Goal: Task Accomplishment & Management: Use online tool/utility

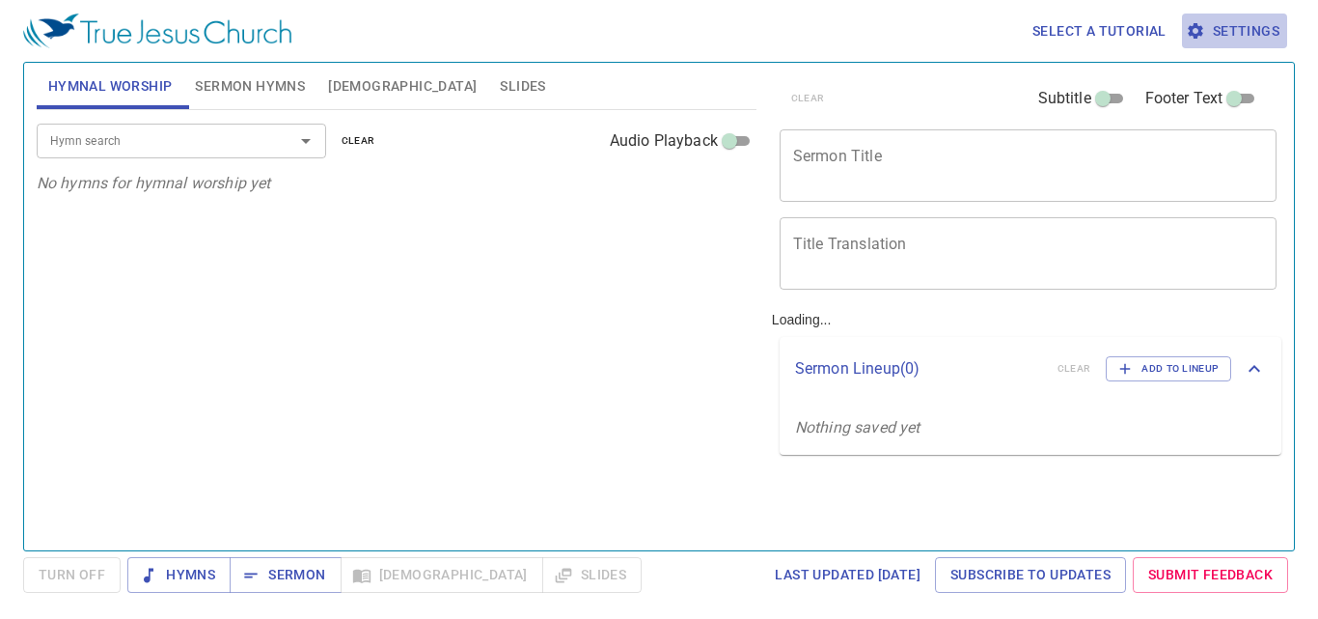
click at [1258, 32] on span "Settings" at bounding box center [1235, 31] width 90 height 24
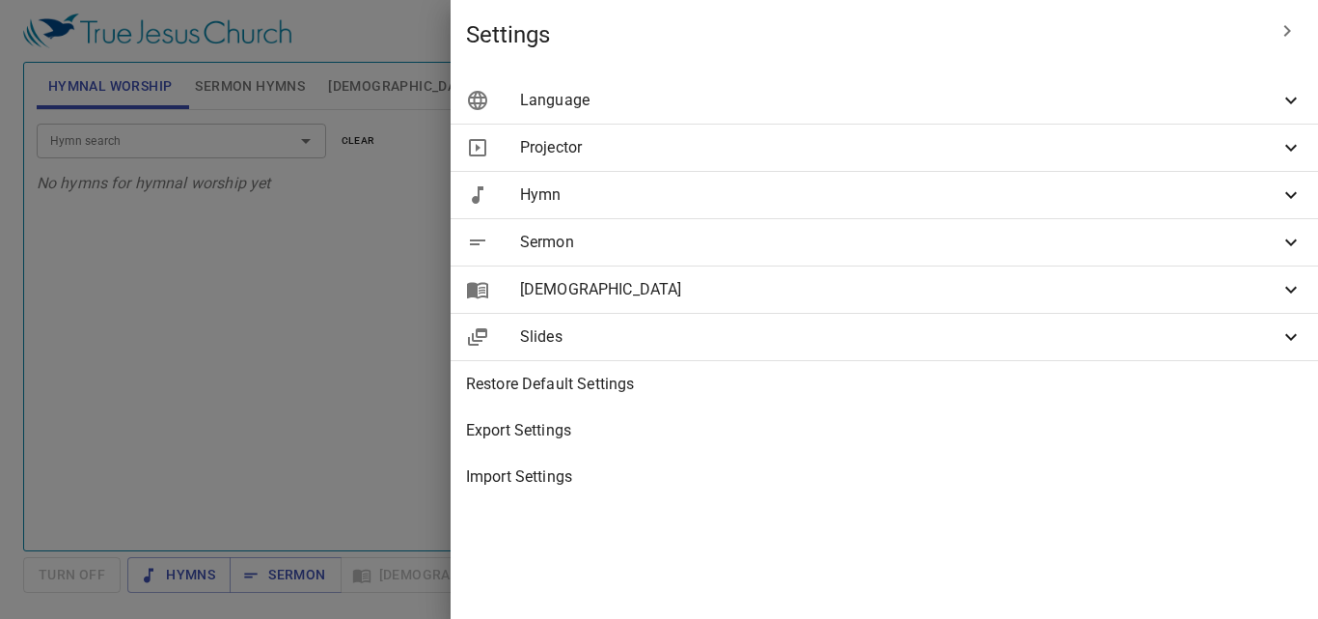
click at [1282, 79] on div "Language" at bounding box center [885, 100] width 868 height 46
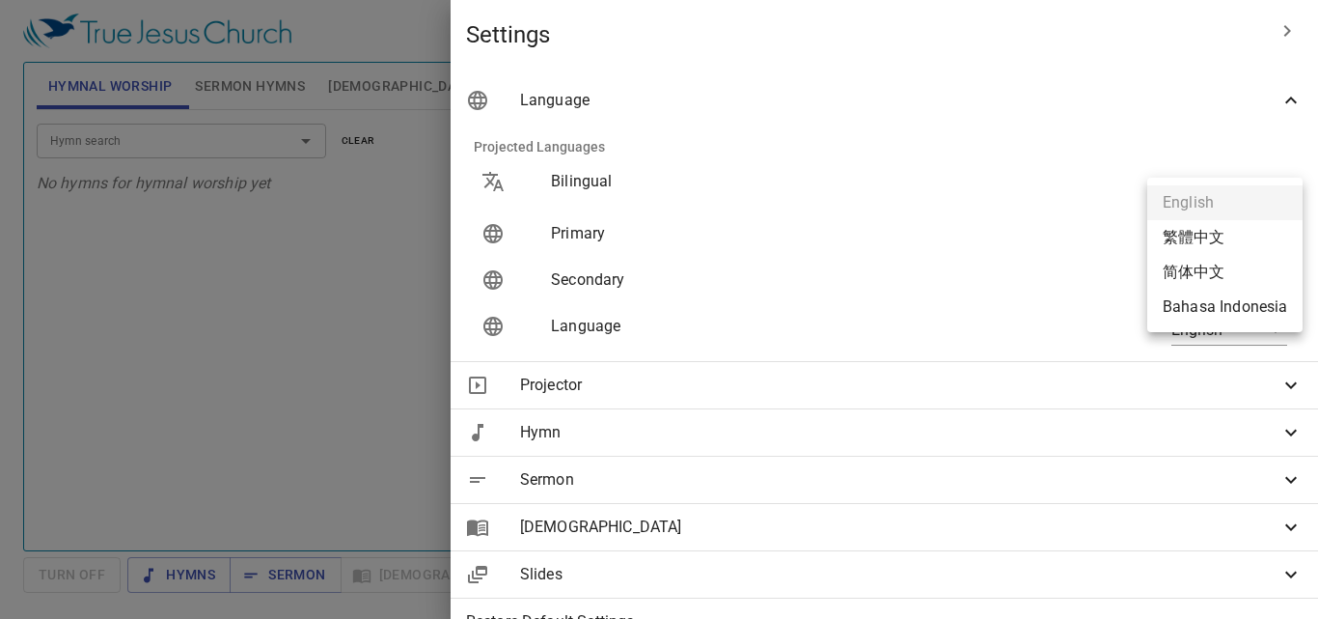
click at [1261, 235] on body "Select a tutorial Settings Hymnal Worship Sermon Hymns Bible Slides Hymn search…" at bounding box center [659, 309] width 1318 height 619
click at [1253, 309] on li "Bahasa Indonesia" at bounding box center [1225, 307] width 155 height 35
type input "id"
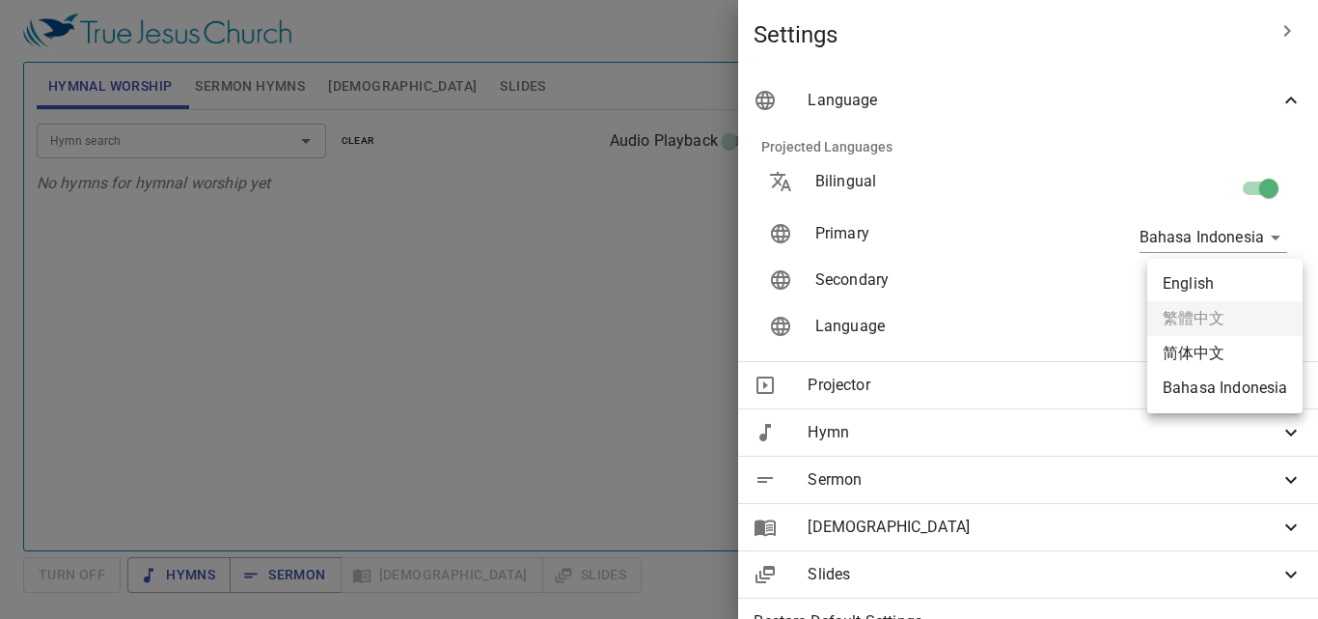
click at [1257, 289] on body "Select a tutorial Settings Hymnal Worship Sermon Hymns Bible Slides Hymn search…" at bounding box center [659, 309] width 1318 height 619
click at [1201, 282] on li "English" at bounding box center [1225, 283] width 155 height 35
type input "en"
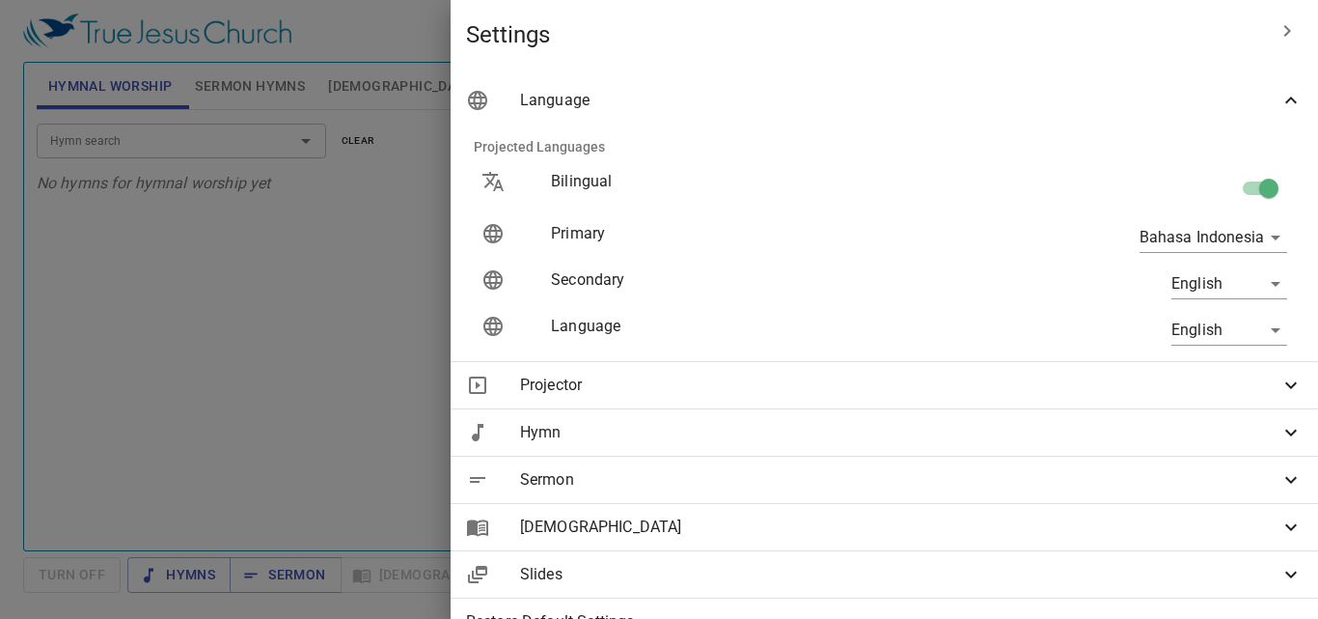
click at [624, 446] on div at bounding box center [659, 309] width 1318 height 619
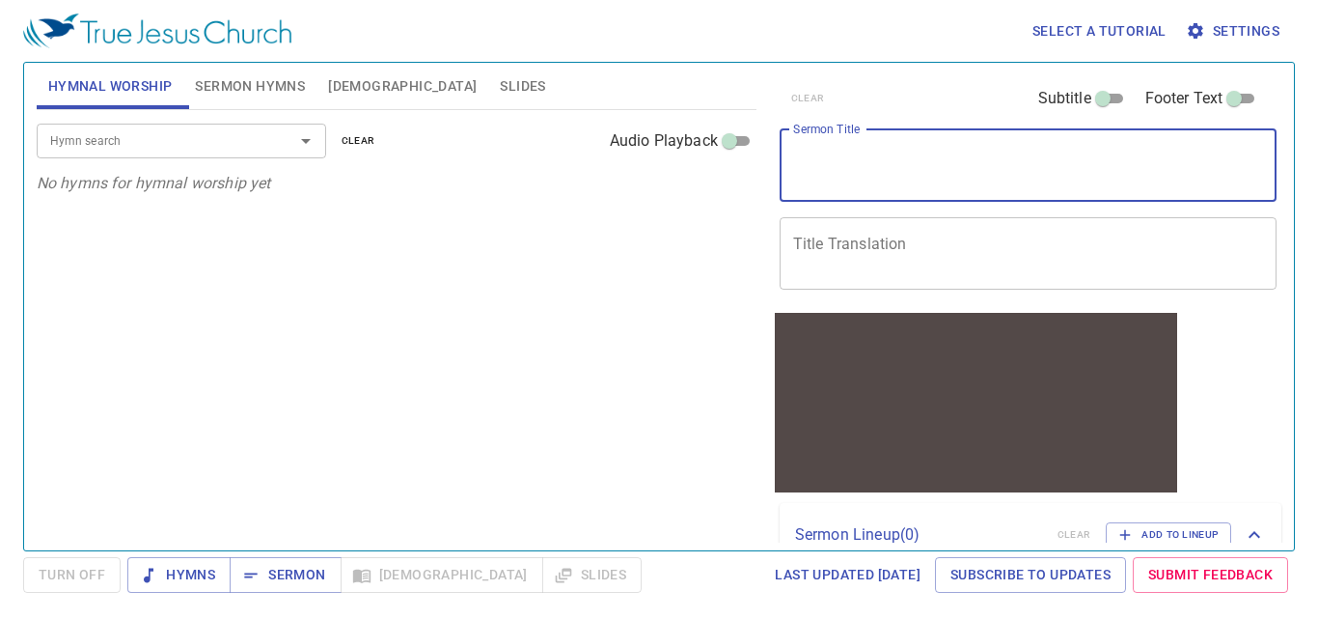
click at [834, 176] on textarea "Sermon Title" at bounding box center [1028, 165] width 471 height 37
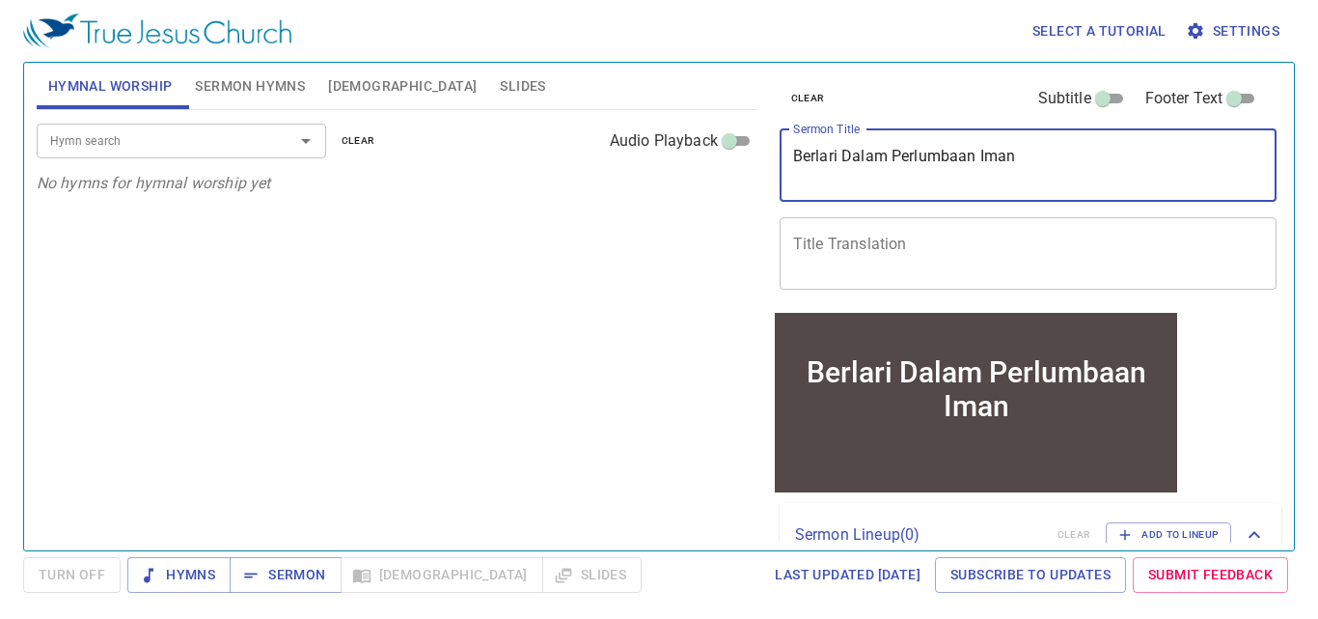
type textarea "Berlari Dalam Perlumbaan Iman"
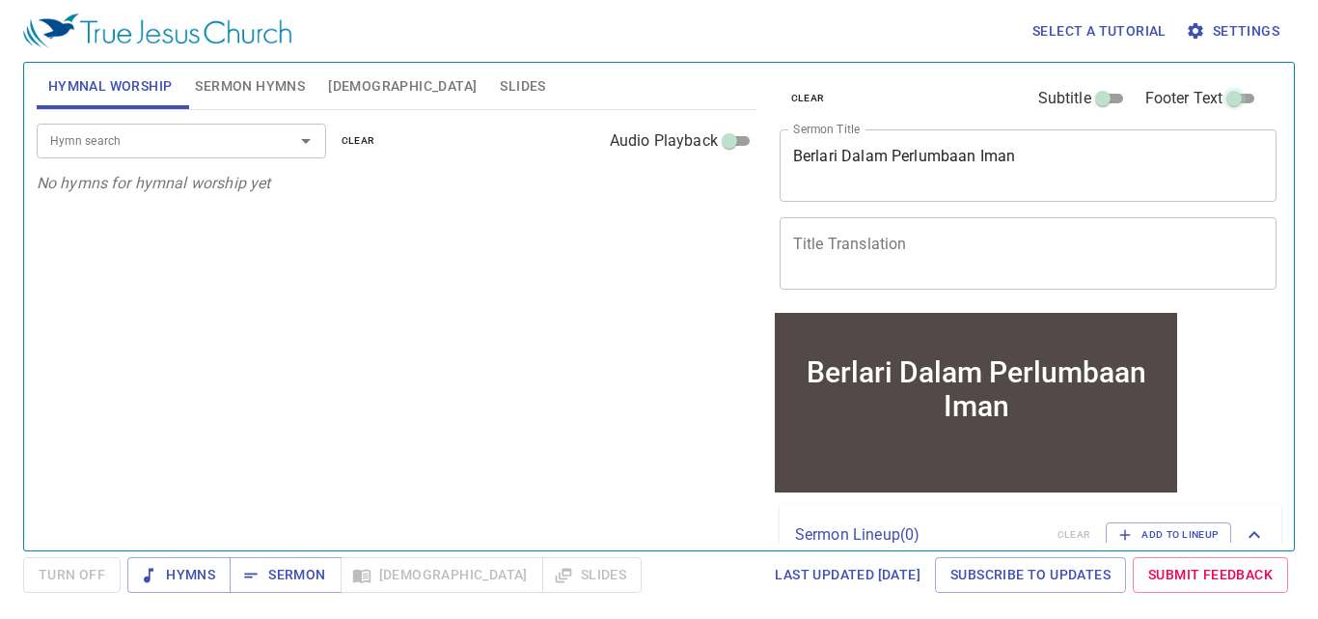
click at [1230, 102] on input "Footer Text" at bounding box center [1234, 102] width 69 height 23
checkbox input "true"
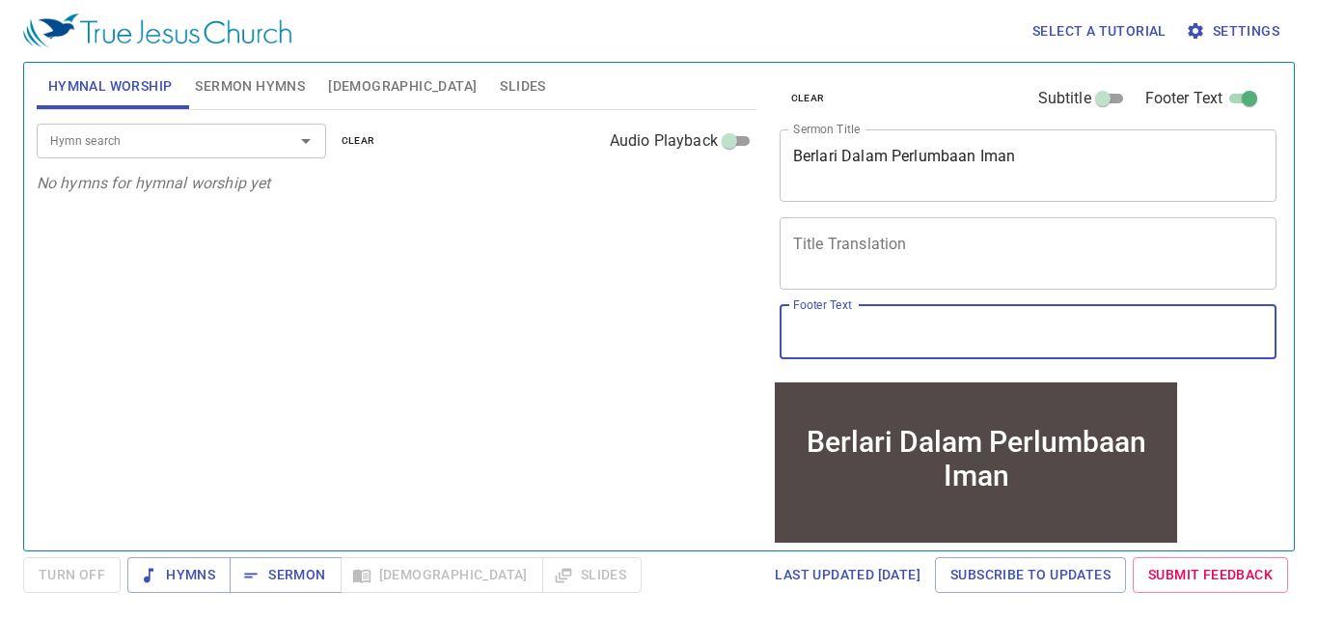
click at [863, 327] on input "Footer Text" at bounding box center [1029, 332] width 498 height 54
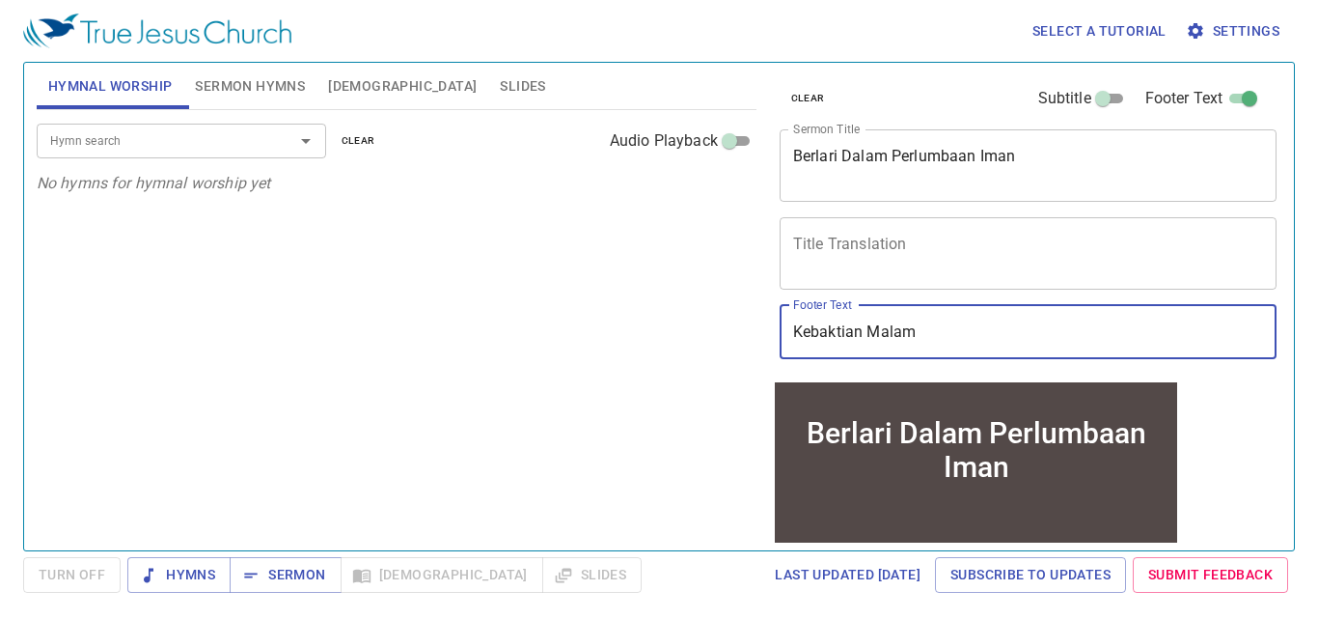
type input "Kebaktian Malam"
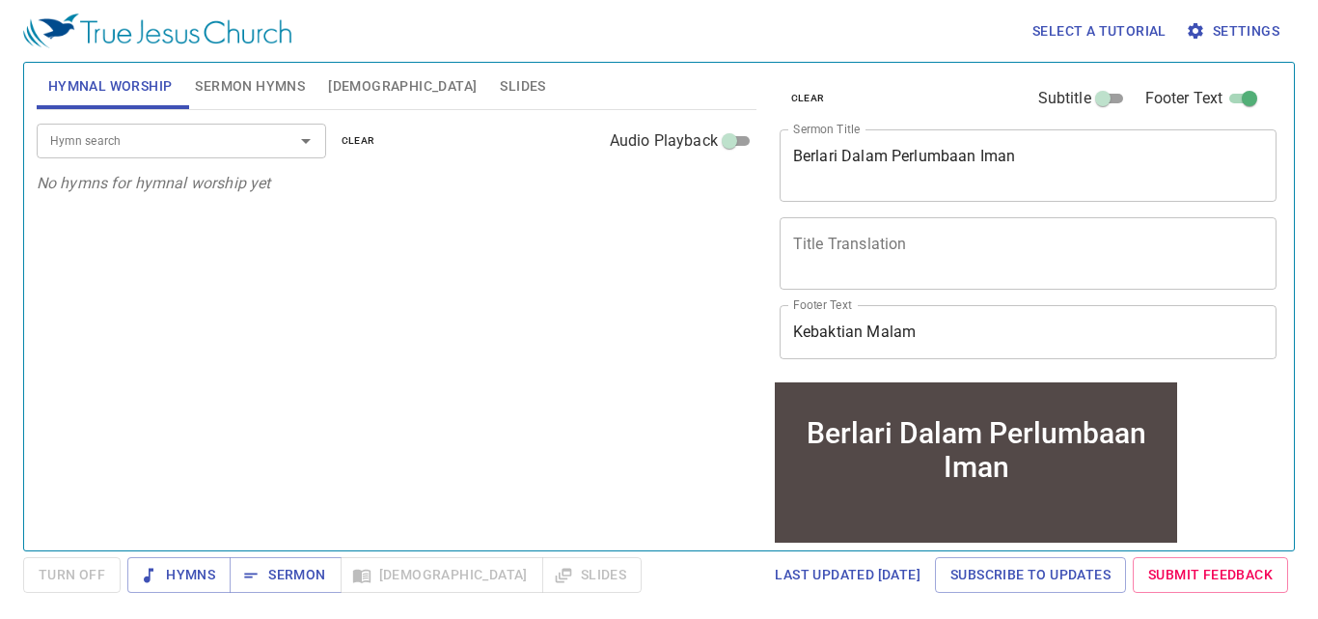
click at [600, 401] on div "Hymn search Hymn search clear Audio Playback No hymns for hymnal worship yet" at bounding box center [397, 322] width 720 height 424
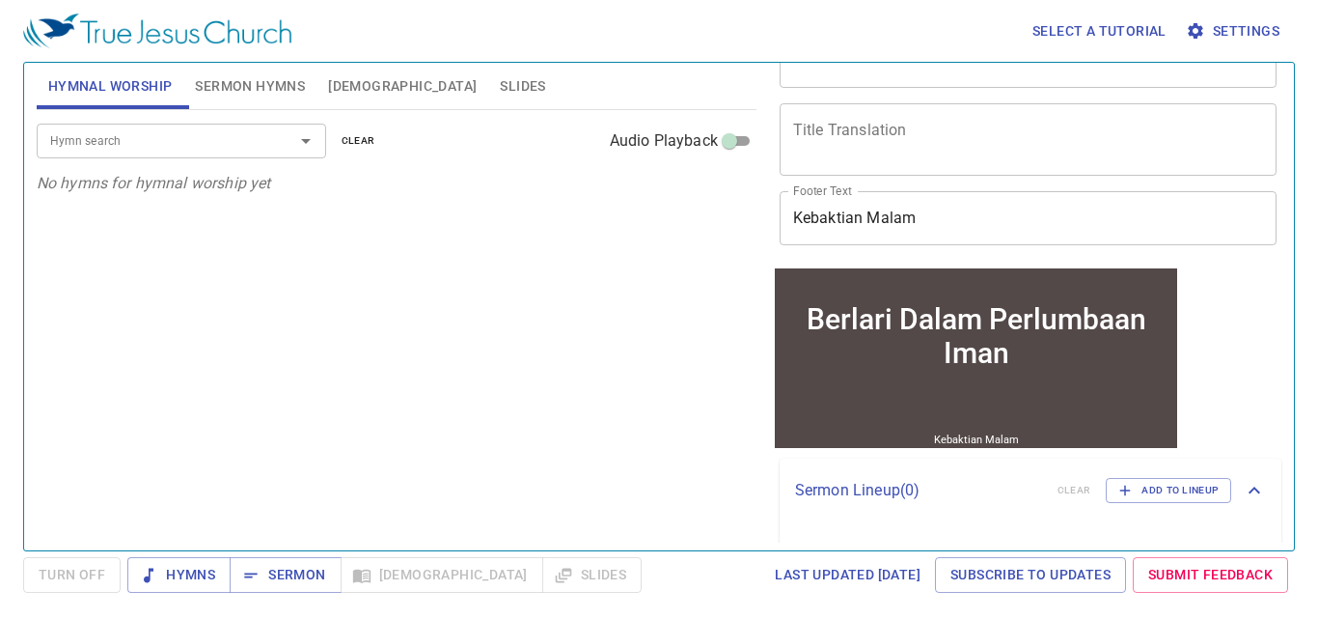
scroll to position [113, 0]
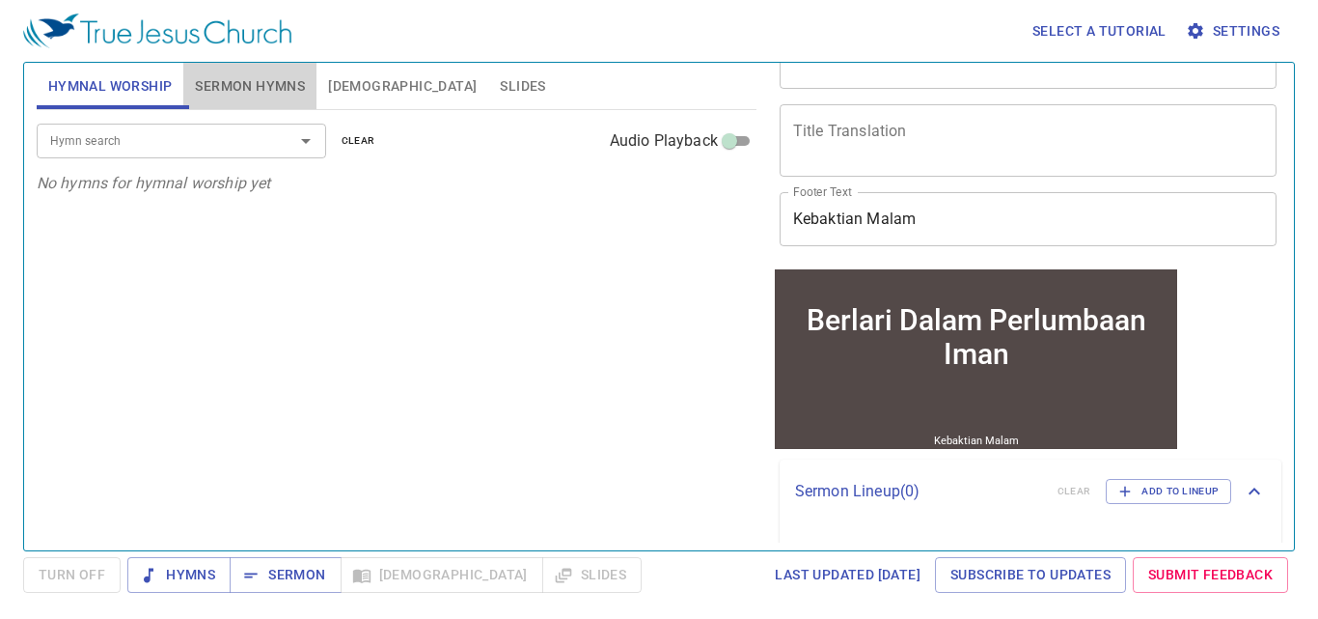
click at [231, 86] on span "Sermon Hymns" at bounding box center [250, 86] width 110 height 24
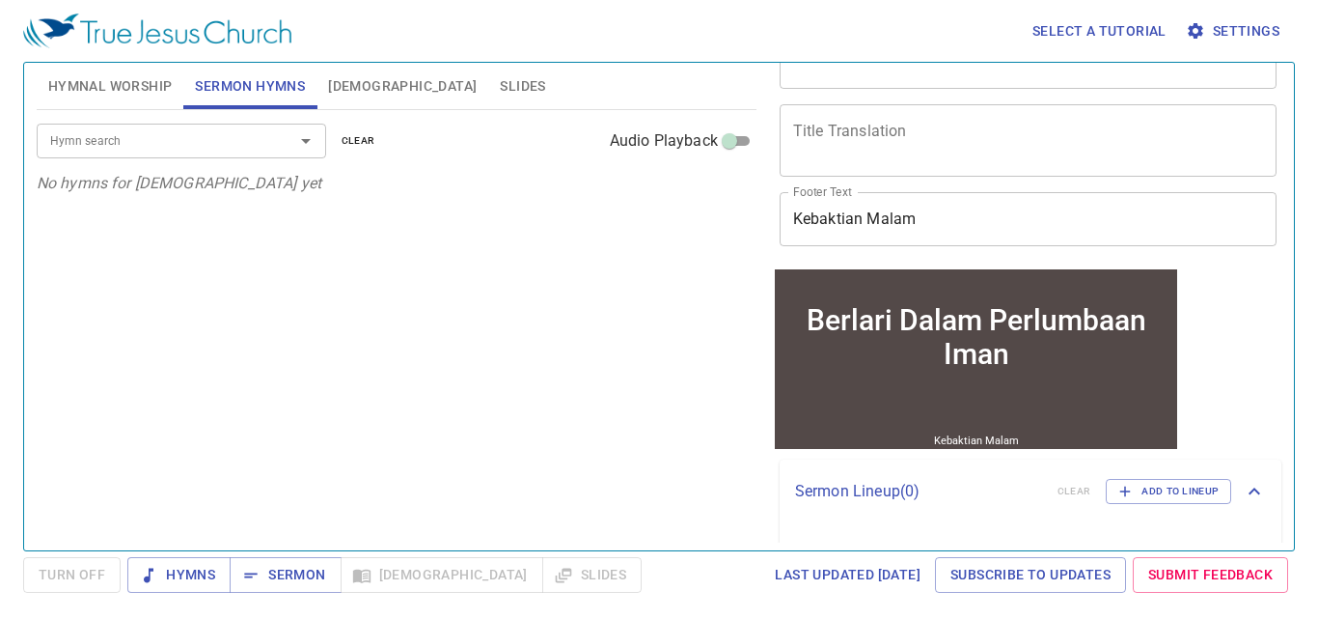
click at [100, 152] on div "Hymn search" at bounding box center [182, 141] width 290 height 34
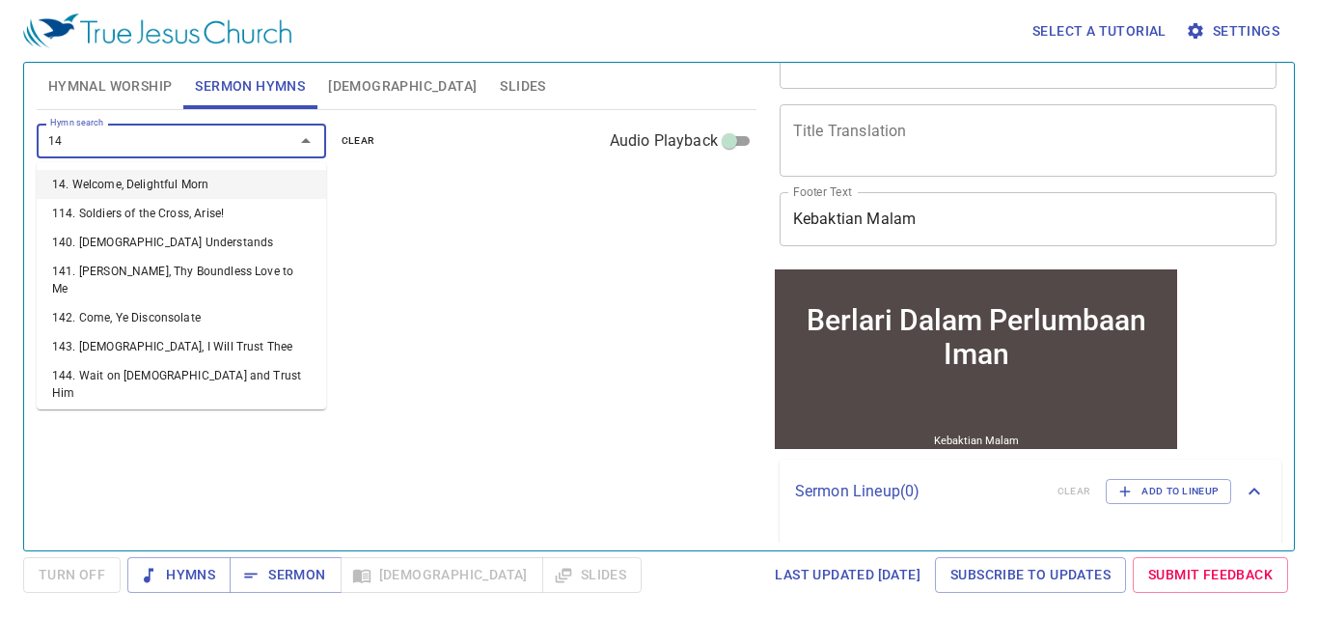
type input "146"
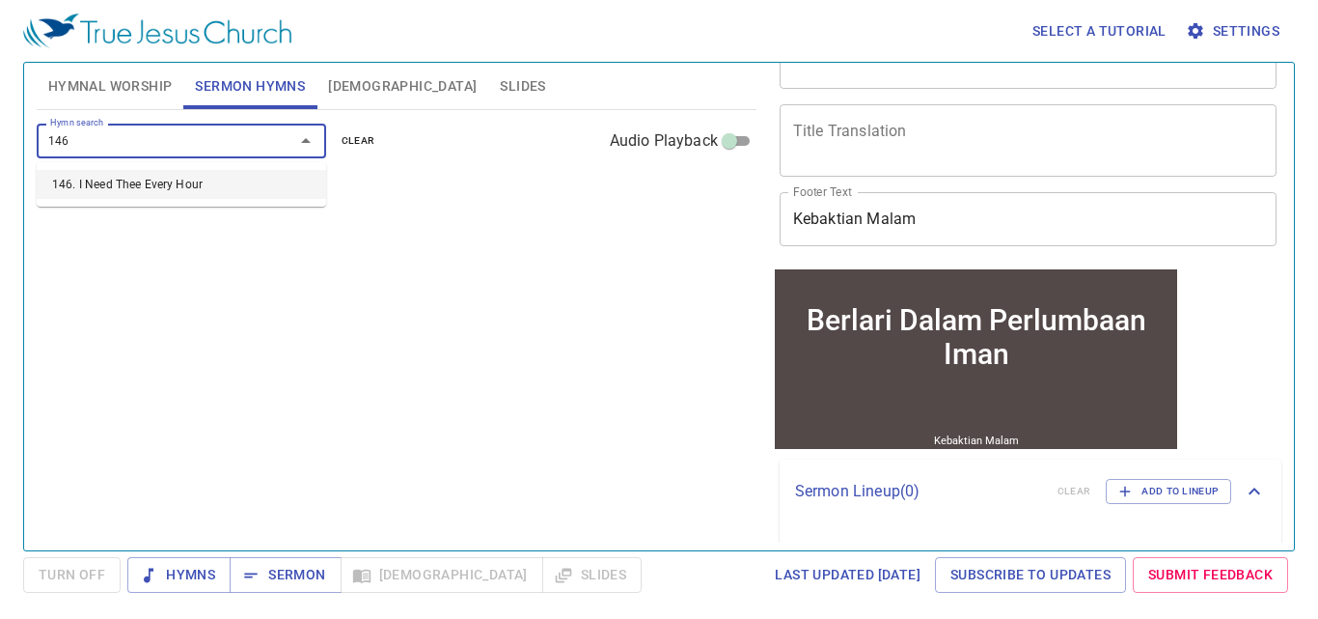
click at [70, 184] on li "146. I Need Thee Every Hour" at bounding box center [182, 184] width 290 height 29
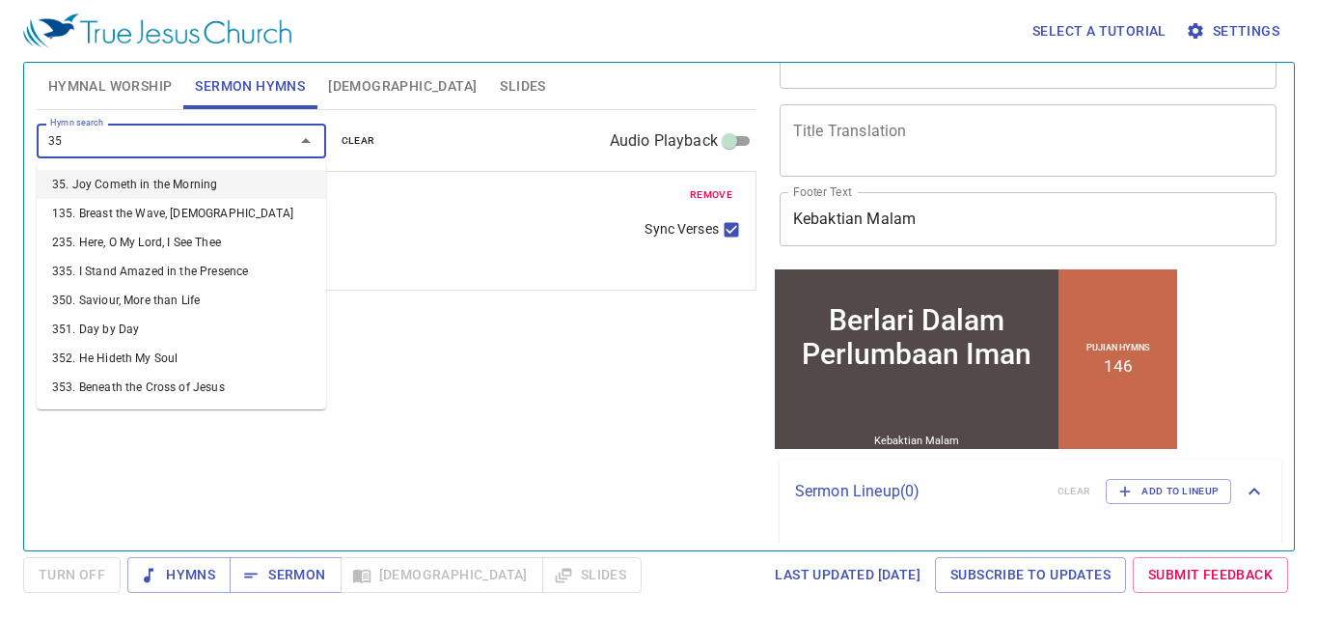
type input "356"
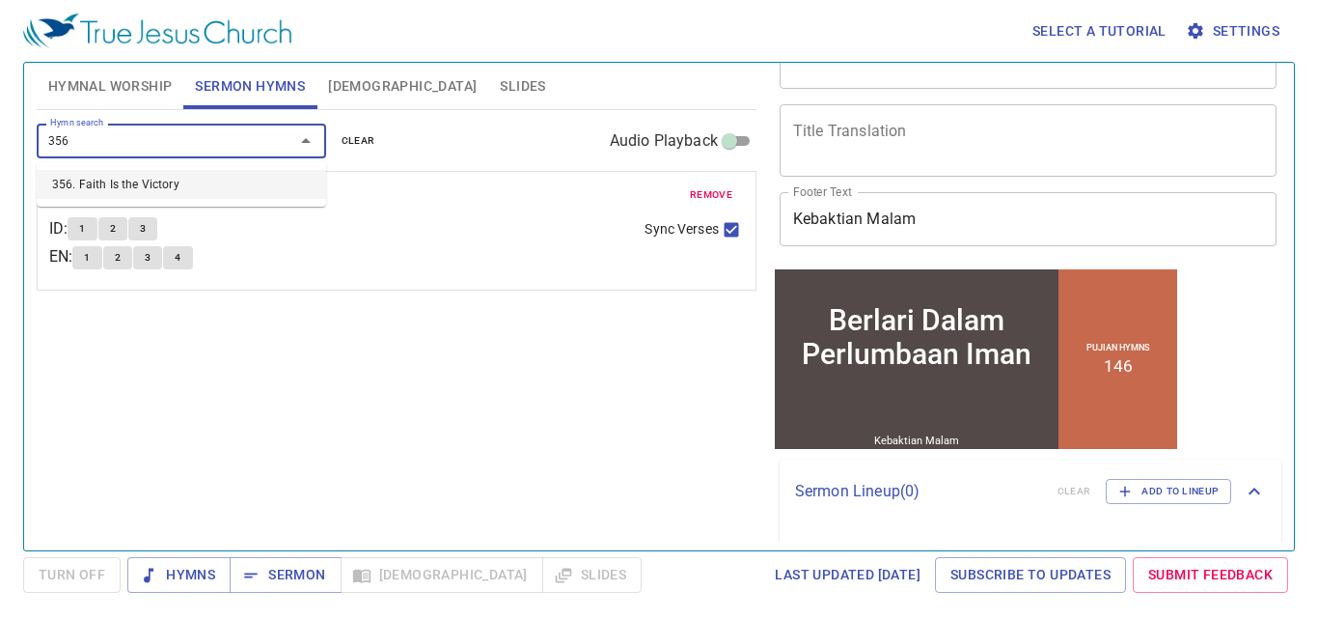
click at [133, 184] on li "356. Faith Is the Victory" at bounding box center [182, 184] width 290 height 29
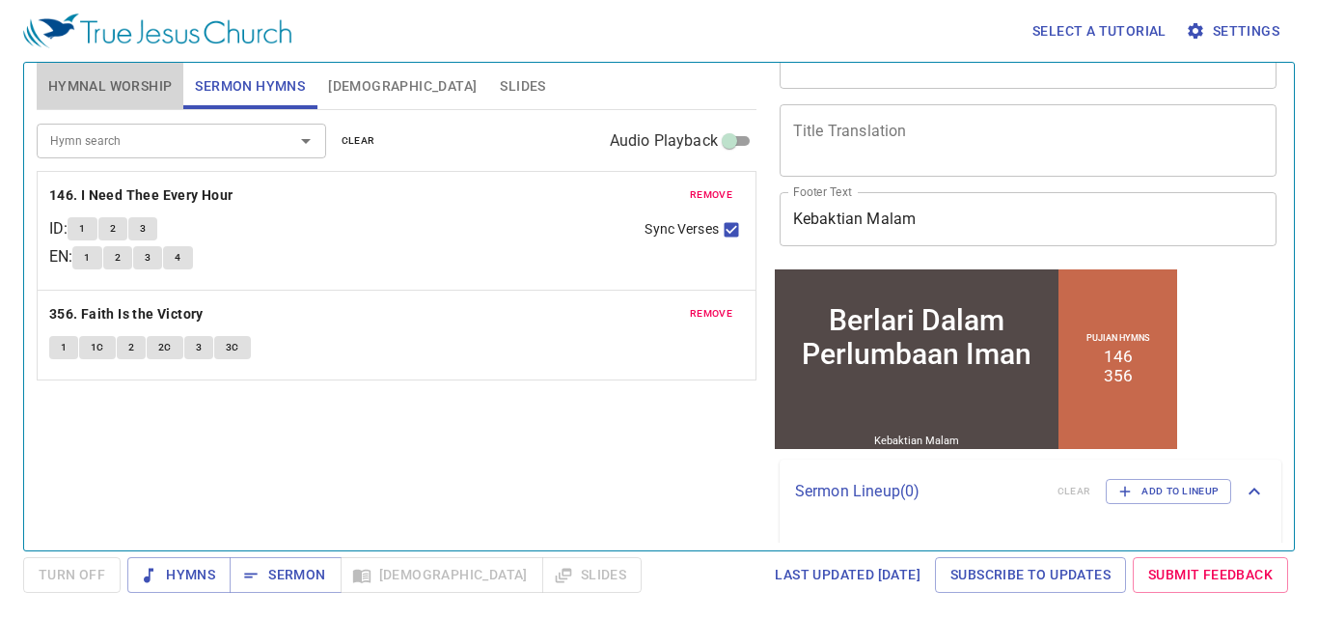
click at [107, 78] on span "Hymnal Worship" at bounding box center [110, 86] width 124 height 24
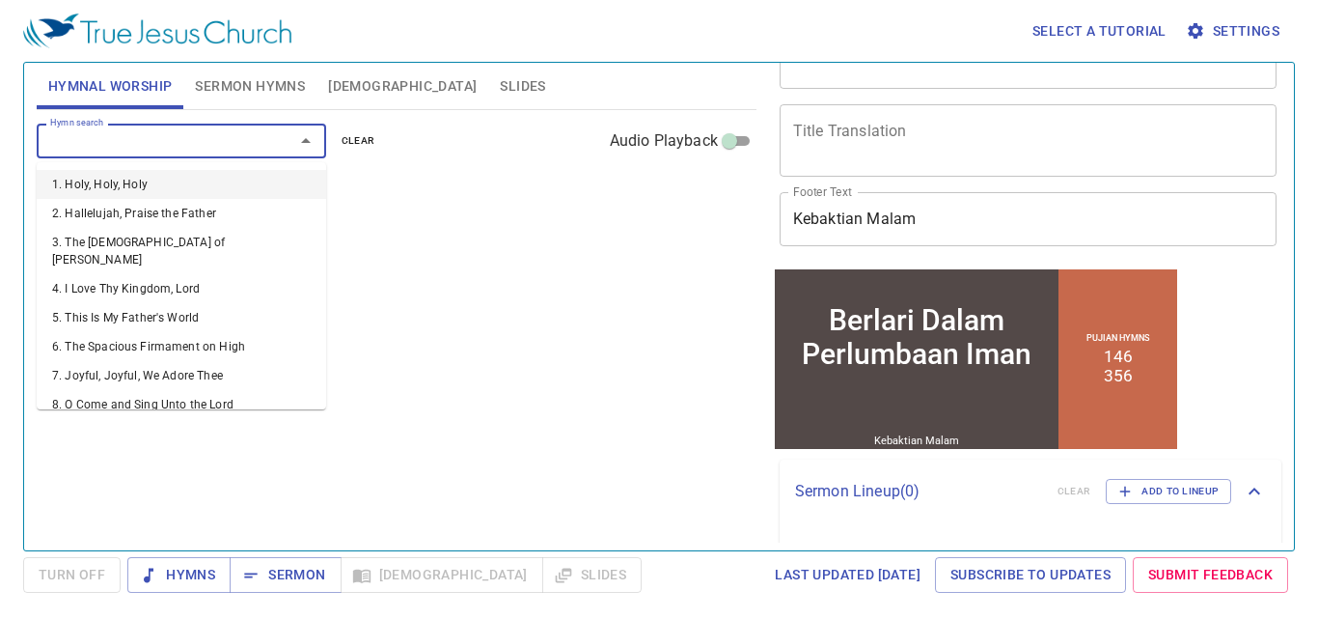
click at [80, 143] on input "Hymn search" at bounding box center [152, 140] width 221 height 22
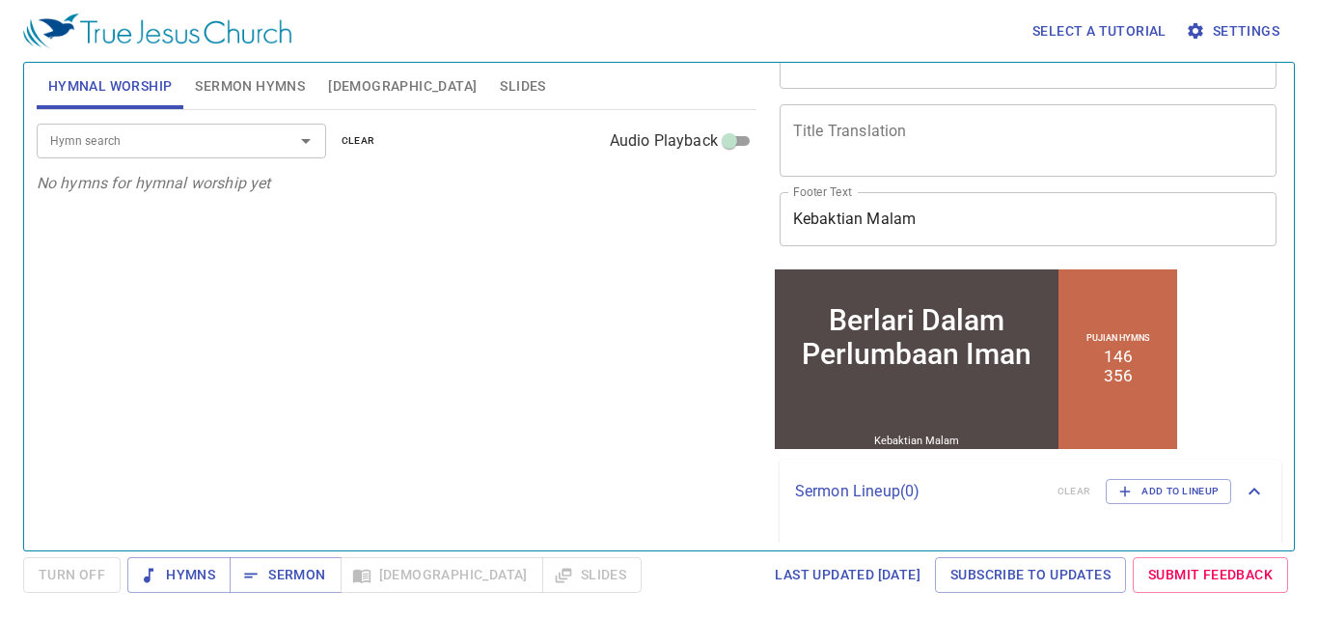
click at [349, 337] on div "Hymn search Hymn search clear Audio Playback No hymns for hymnal worship yet" at bounding box center [397, 322] width 720 height 424
click at [282, 567] on span "Sermon" at bounding box center [285, 575] width 80 height 24
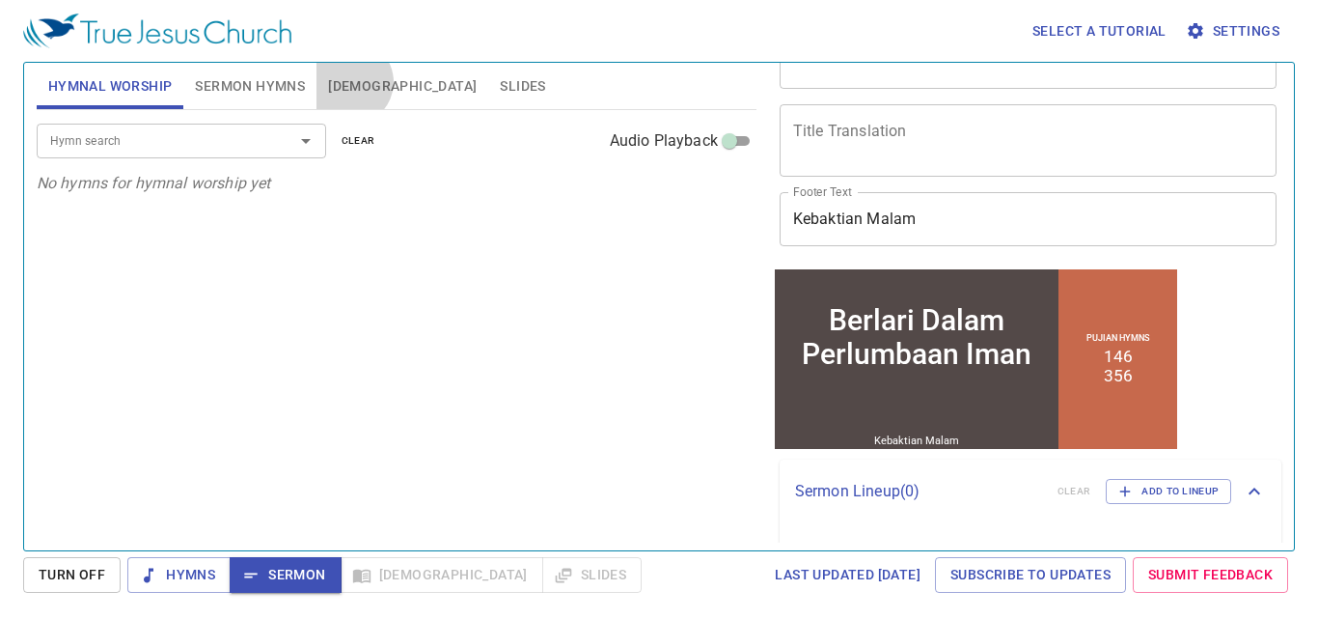
click at [350, 82] on span "[DEMOGRAPHIC_DATA]" at bounding box center [402, 86] width 149 height 24
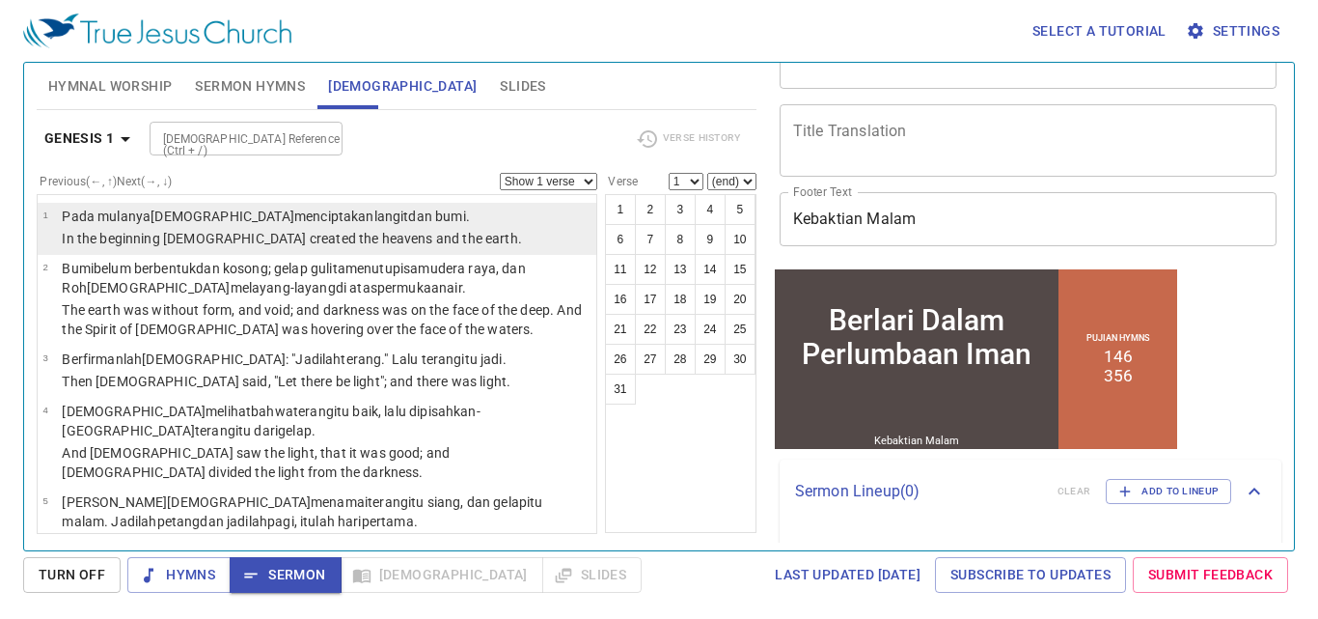
click at [152, 241] on p "In the beginning God created the heavens and the earth." at bounding box center [292, 238] width 460 height 19
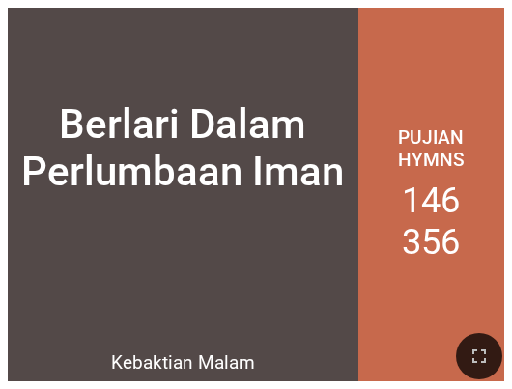
click at [309, 206] on div "Berlari Dalam Perlumbaan Iman" at bounding box center [183, 148] width 350 height 206
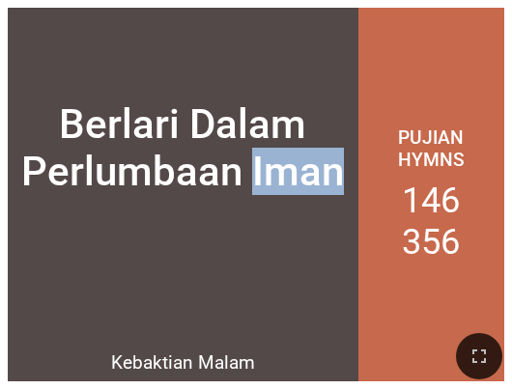
click at [309, 206] on div "Berlari Dalam Perlumbaan Iman" at bounding box center [183, 148] width 350 height 206
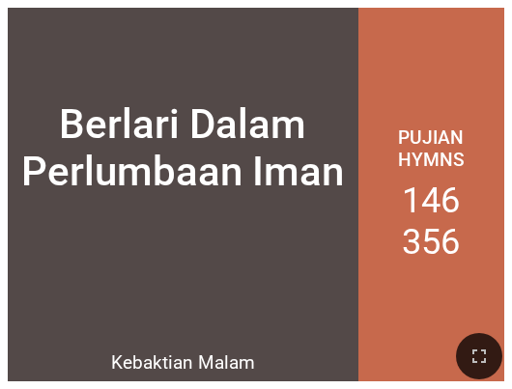
click at [246, 260] on div at bounding box center [183, 298] width 350 height 94
click at [446, 371] on div at bounding box center [256, 356] width 512 height 66
click at [473, 364] on icon "button" at bounding box center [478, 356] width 23 height 23
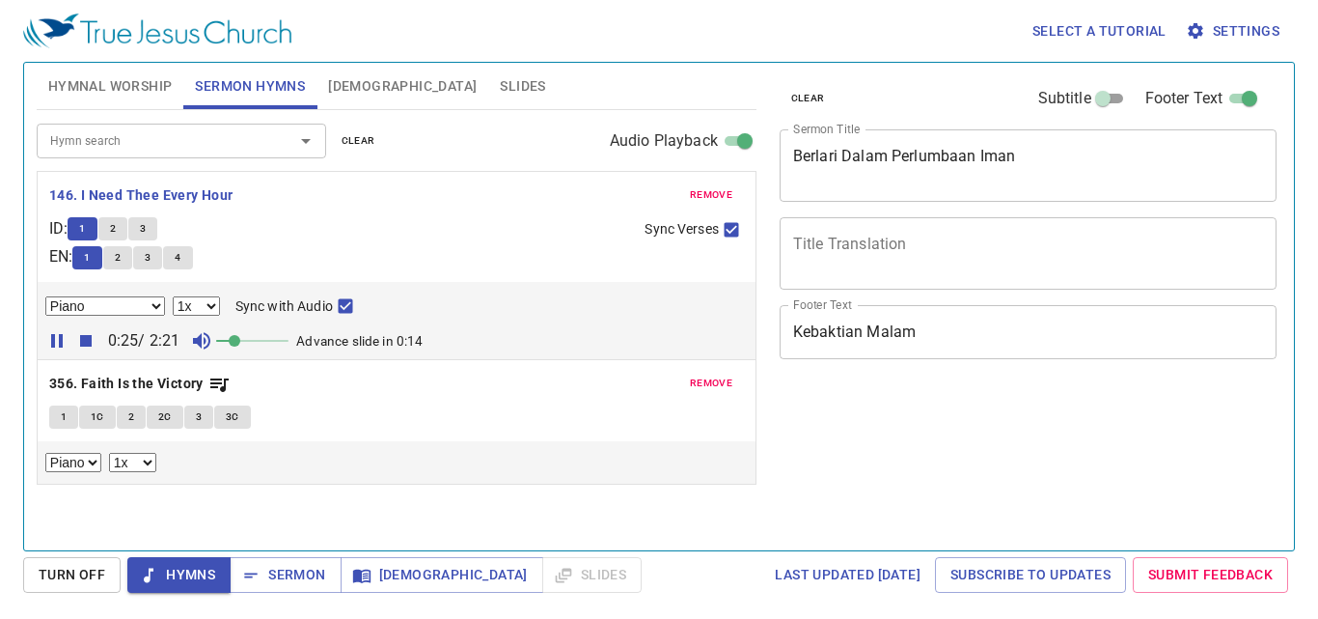
select select "1"
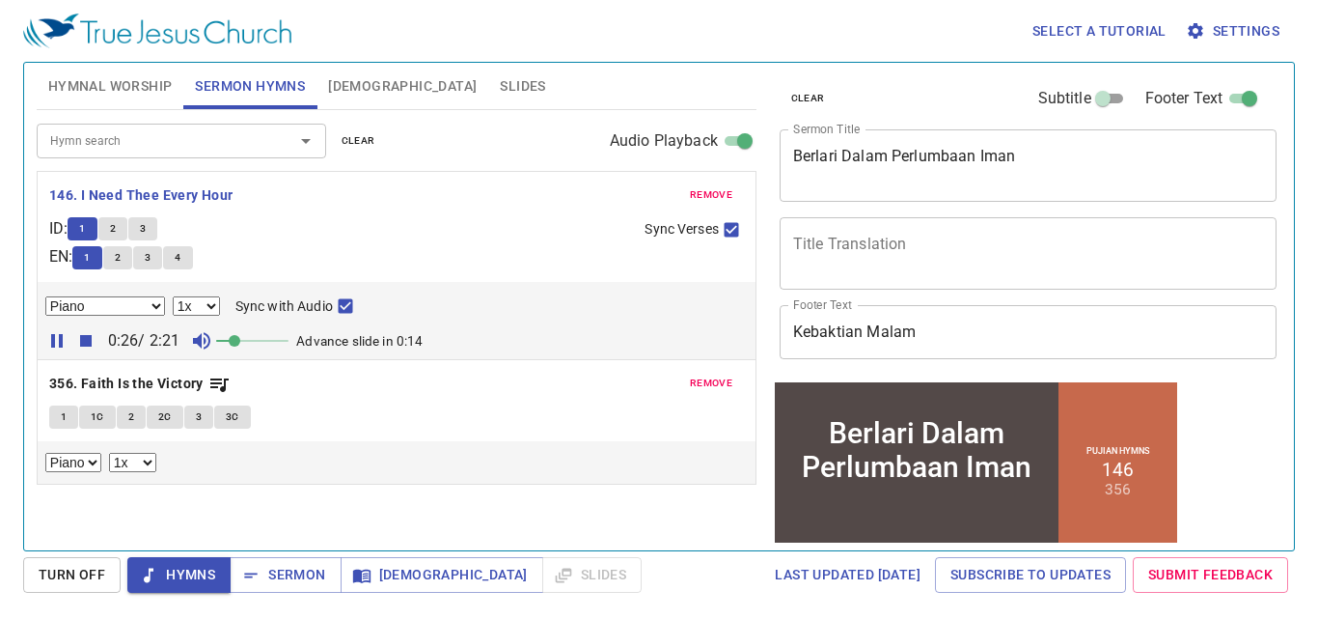
scroll to position [113, 0]
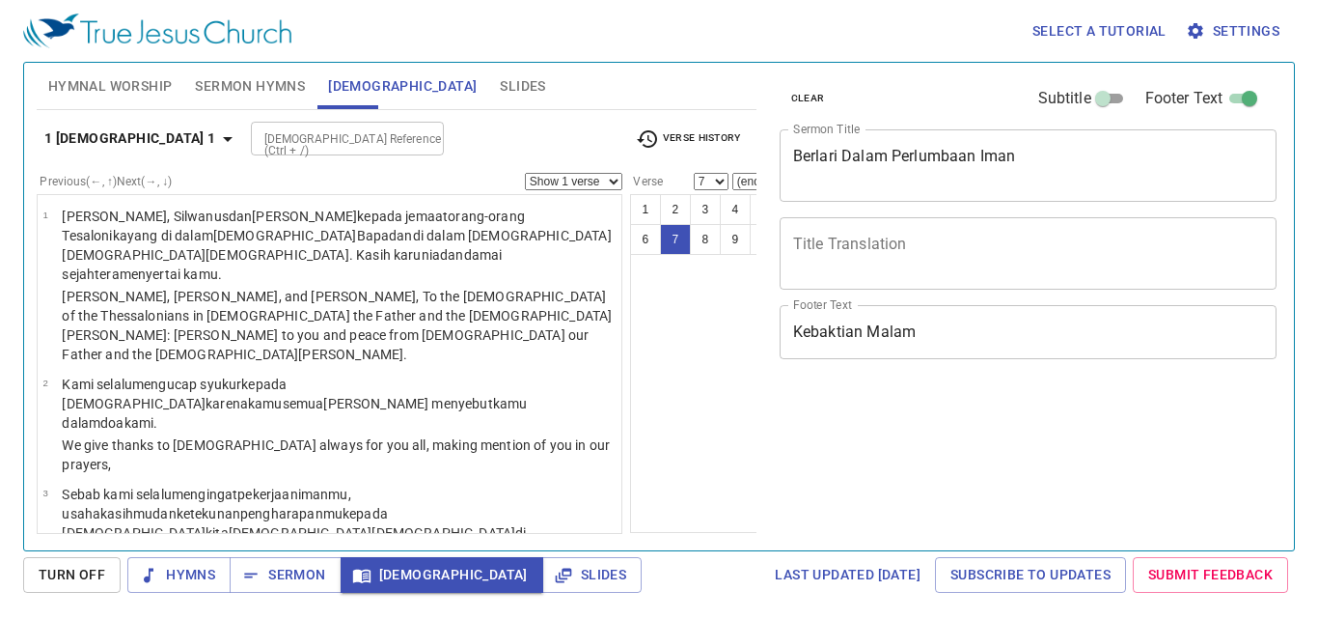
select select "7"
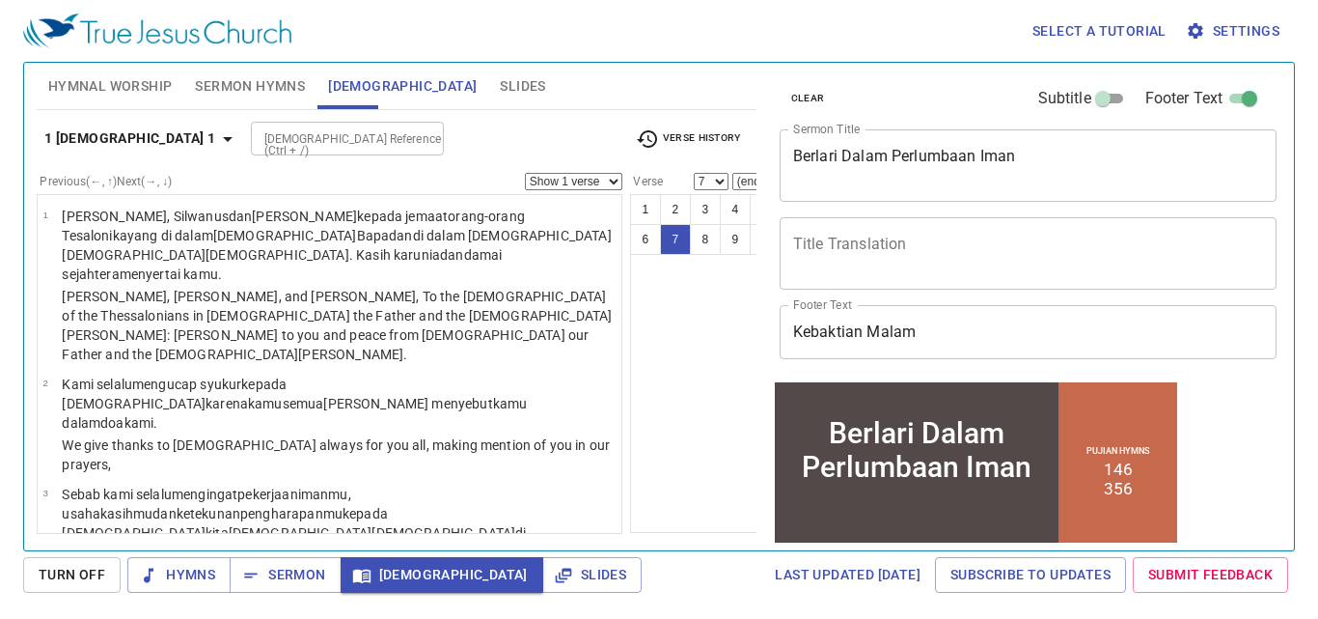
scroll to position [113, 0]
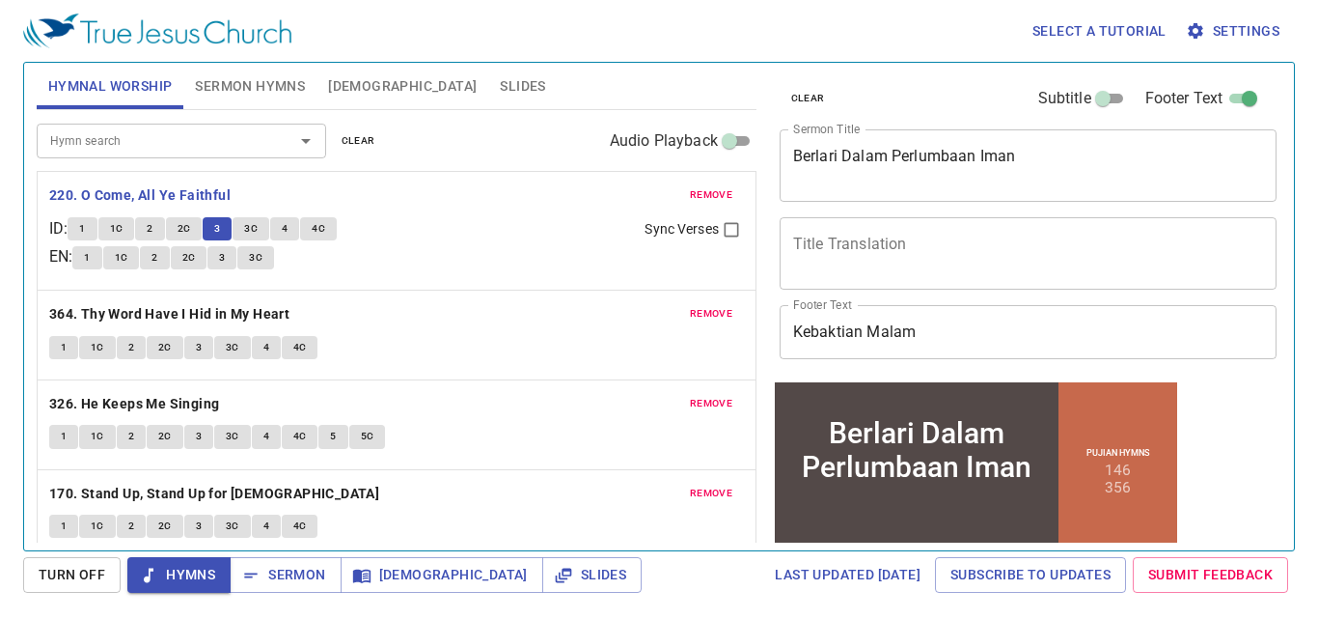
click at [266, 231] on button "3C" at bounding box center [251, 228] width 37 height 23
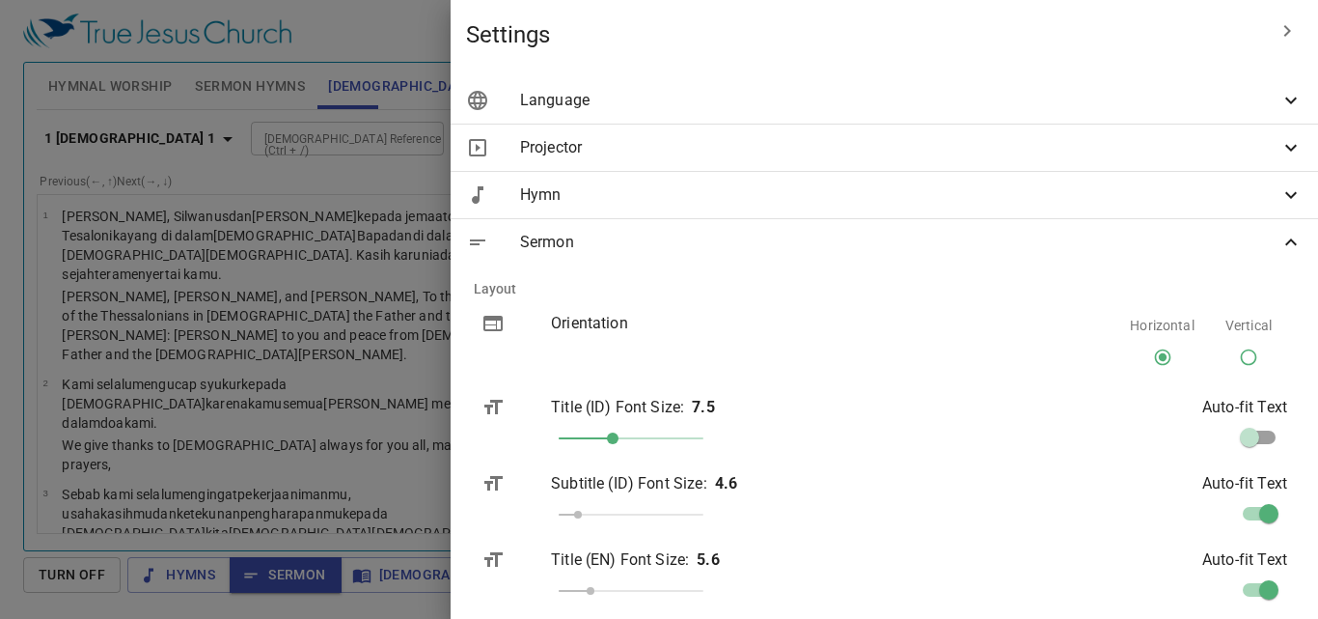
select select "7"
click at [704, 425] on span at bounding box center [631, 438] width 145 height 27
click at [619, 432] on span at bounding box center [613, 438] width 12 height 12
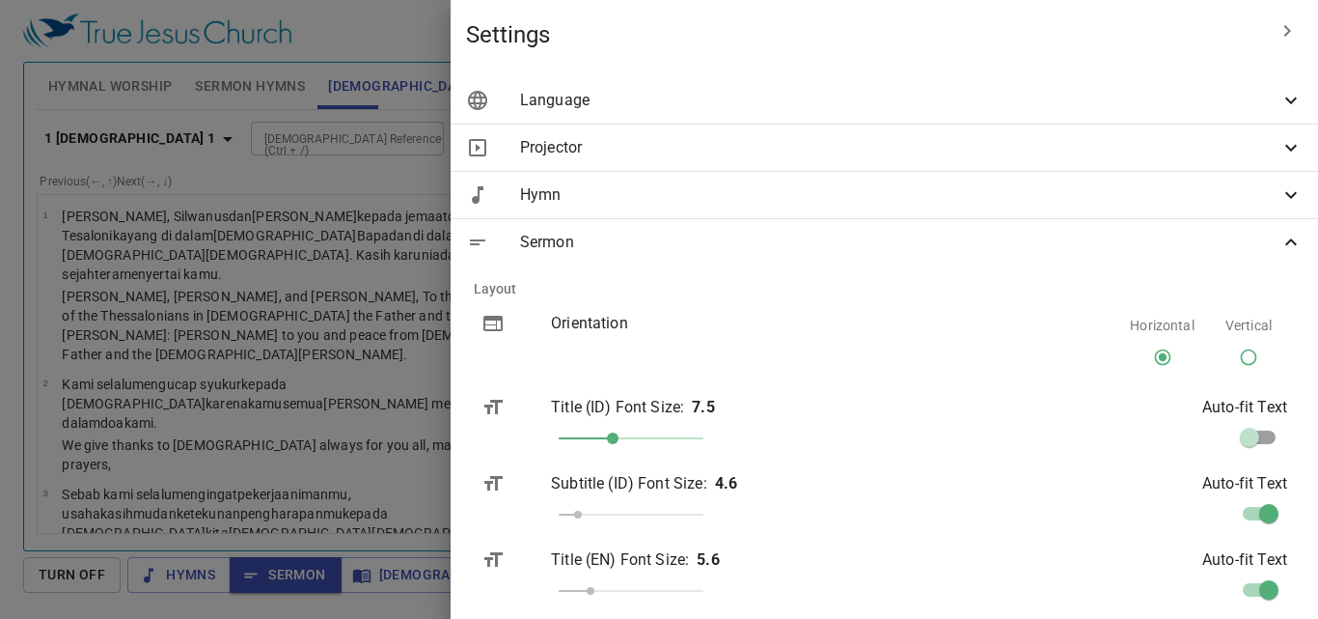
click at [704, 425] on span at bounding box center [631, 438] width 145 height 27
click at [619, 432] on span at bounding box center [613, 438] width 12 height 12
